Goal: Book appointment/travel/reservation

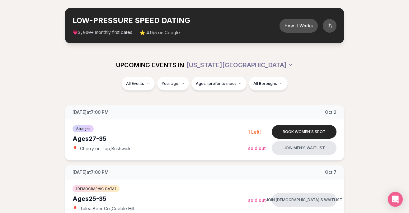
scroll to position [44, 0]
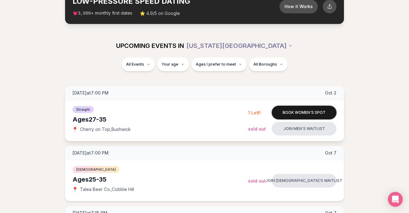
click at [289, 110] on button "Book women's spot" at bounding box center [304, 113] width 65 height 14
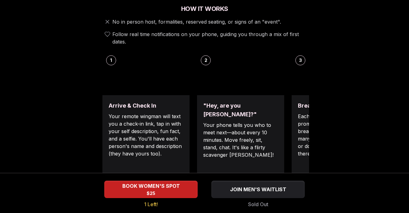
scroll to position [239, 0]
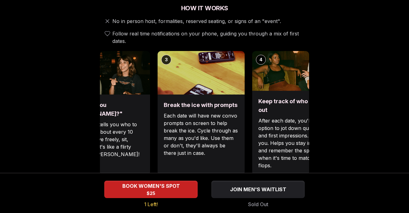
click at [130, 143] on div ""Hey, are you [PERSON_NAME]?" Your phone tells you who to meet next—about every…" at bounding box center [106, 135] width 87 height 81
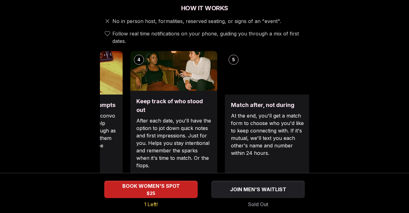
click at [107, 112] on p "Each date will have new convo prompts on screen to help break the ice. Cycle th…" at bounding box center [79, 134] width 75 height 45
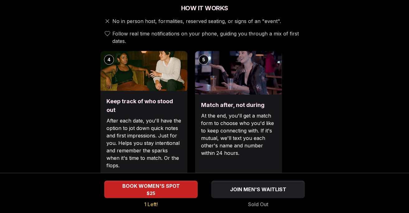
click at [215, 117] on p "At the end, you'll get a match form to choose who you'd like to keep connecting…" at bounding box center [238, 134] width 75 height 45
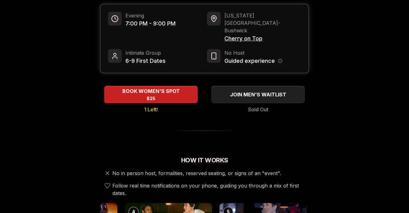
scroll to position [0, 0]
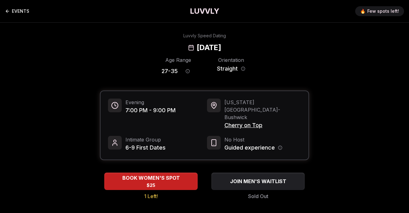
click at [23, 9] on link "EVENTS" at bounding box center [17, 11] width 24 height 12
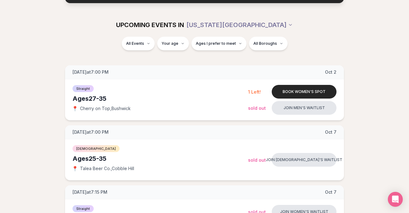
scroll to position [64, 0]
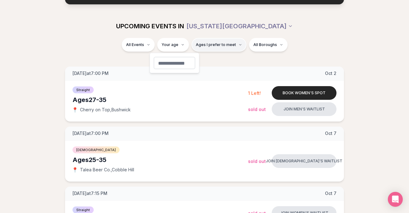
click at [205, 49] on button "Ages I prefer to meet" at bounding box center [219, 45] width 55 height 14
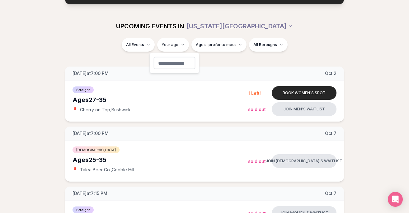
type input "**"
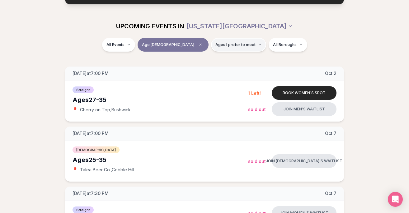
click at [221, 40] on button "Ages I prefer to meet" at bounding box center [238, 45] width 55 height 14
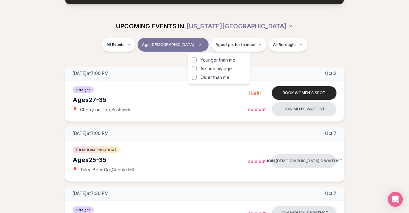
click at [216, 69] on span "Around my age" at bounding box center [216, 69] width 31 height 6
click at [197, 69] on button "Around my age" at bounding box center [194, 68] width 5 height 5
click at [86, 36] on div "UPCOMING EVENTS IN [US_STATE][GEOGRAPHIC_DATA]" at bounding box center [204, 26] width 359 height 24
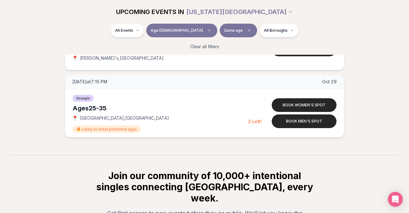
scroll to position [1014, 0]
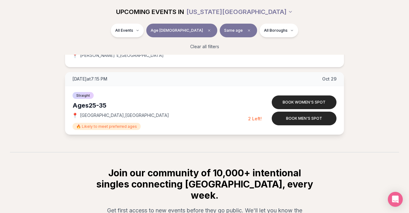
click at [91, 80] on span "[DATE] at 7:15 PM" at bounding box center [90, 79] width 35 height 6
click at [293, 100] on button "Book women's spot" at bounding box center [304, 103] width 65 height 14
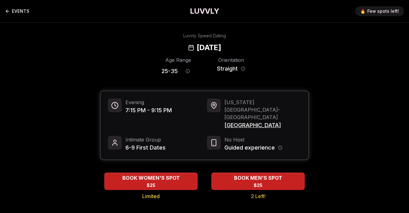
click at [14, 10] on link "EVENTS" at bounding box center [17, 11] width 24 height 12
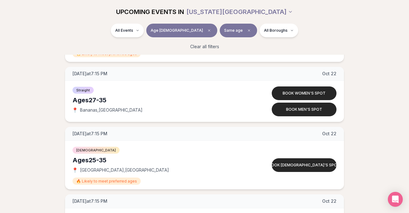
scroll to position [635, 0]
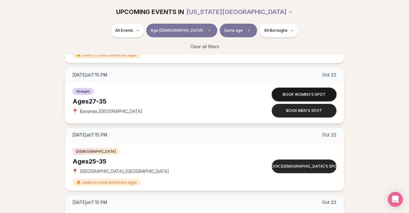
click at [293, 98] on button "Book women's spot" at bounding box center [304, 95] width 65 height 14
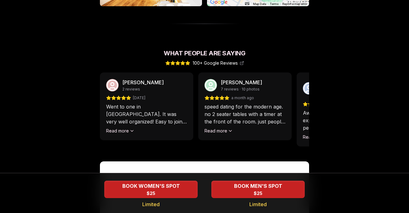
scroll to position [536, 0]
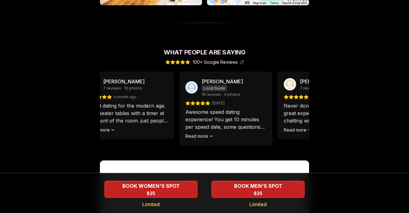
click at [155, 133] on div "[PERSON_NAME] 2 reviews [DATE] Went to one in [GEOGRAPHIC_DATA]. It was very we…" at bounding box center [86, 113] width 209 height 82
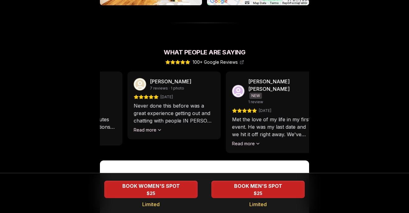
click at [107, 100] on div "[PERSON_NAME] Local Guide 16 reviews · 3 photos [DATE] Awesome speed dating exp…" at bounding box center [75, 109] width 93 height 74
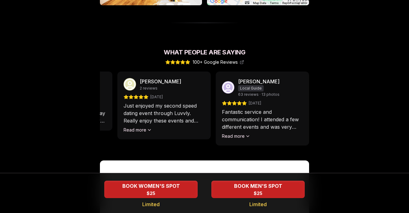
scroll to position [639, 0]
